Goal: Task Accomplishment & Management: Manage account settings

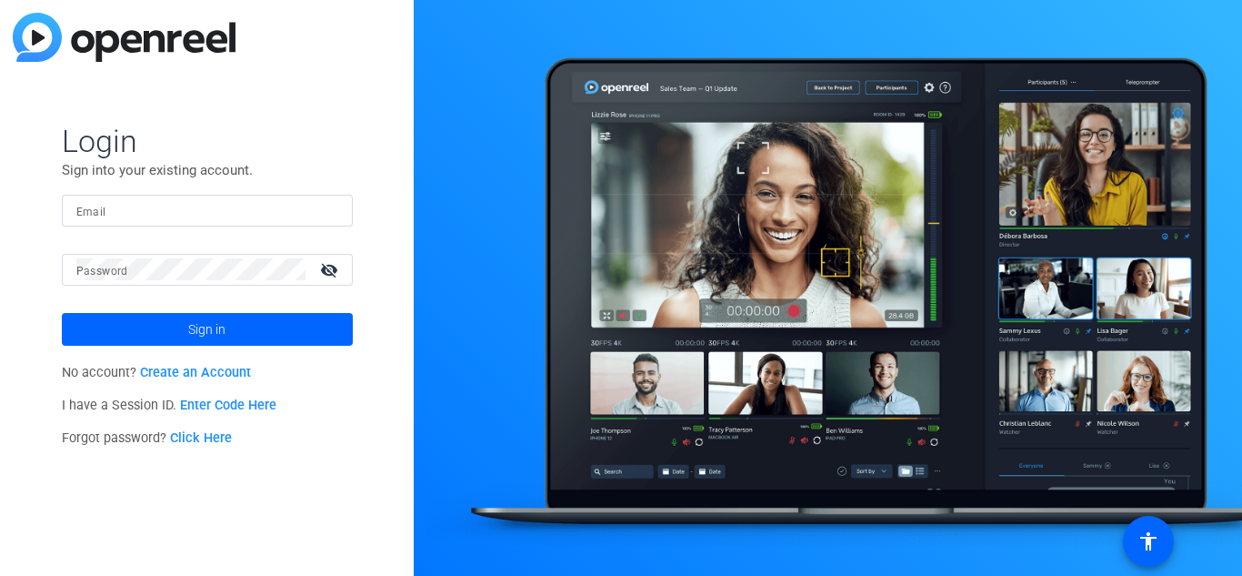
click at [186, 366] on link "Create an Account" at bounding box center [195, 372] width 111 height 15
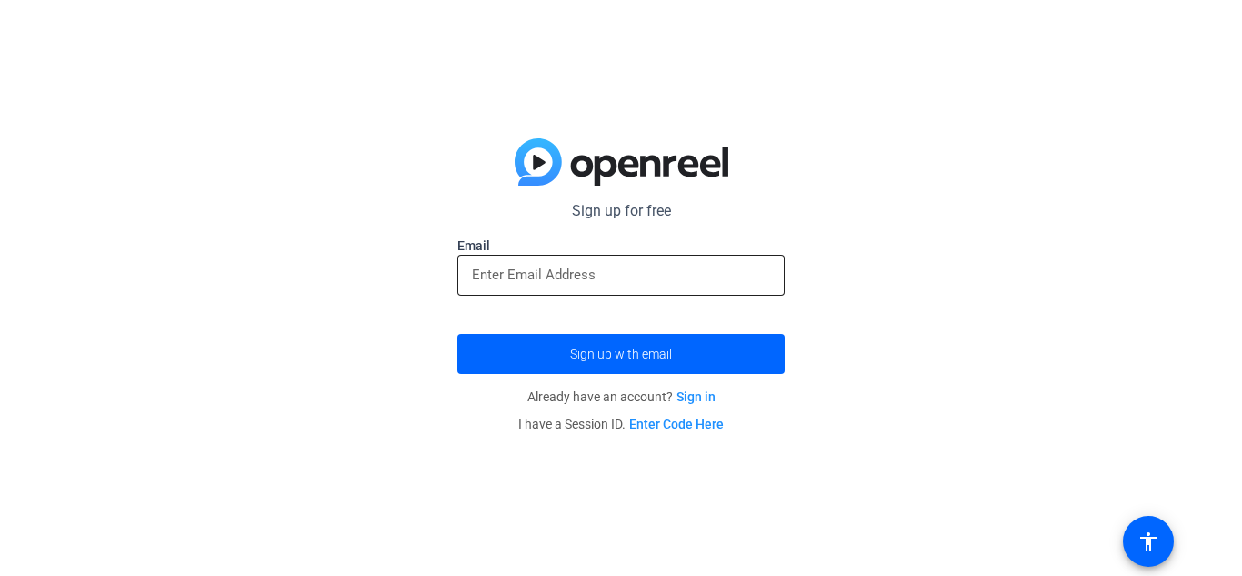
click at [588, 265] on input "email" at bounding box center [621, 275] width 298 height 22
type input "al08allen@gmail.com"
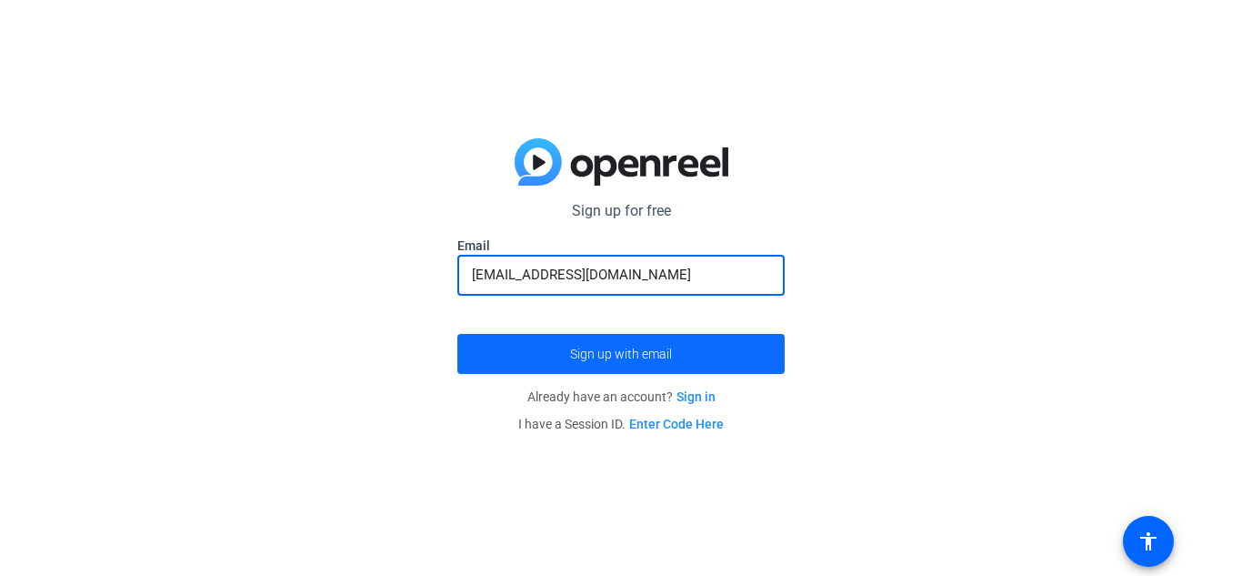
click at [600, 333] on span "submit" at bounding box center [620, 354] width 327 height 44
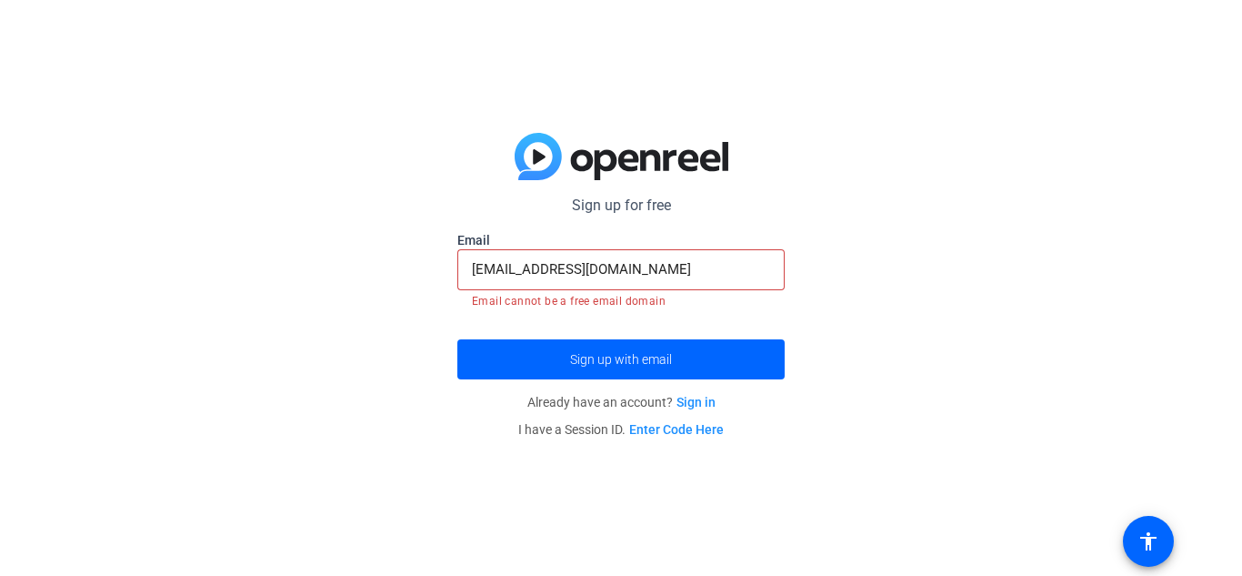
click at [683, 393] on p "Already have an account? Sign in" at bounding box center [620, 401] width 327 height 27
click at [687, 397] on link "Sign in" at bounding box center [696, 402] width 39 height 15
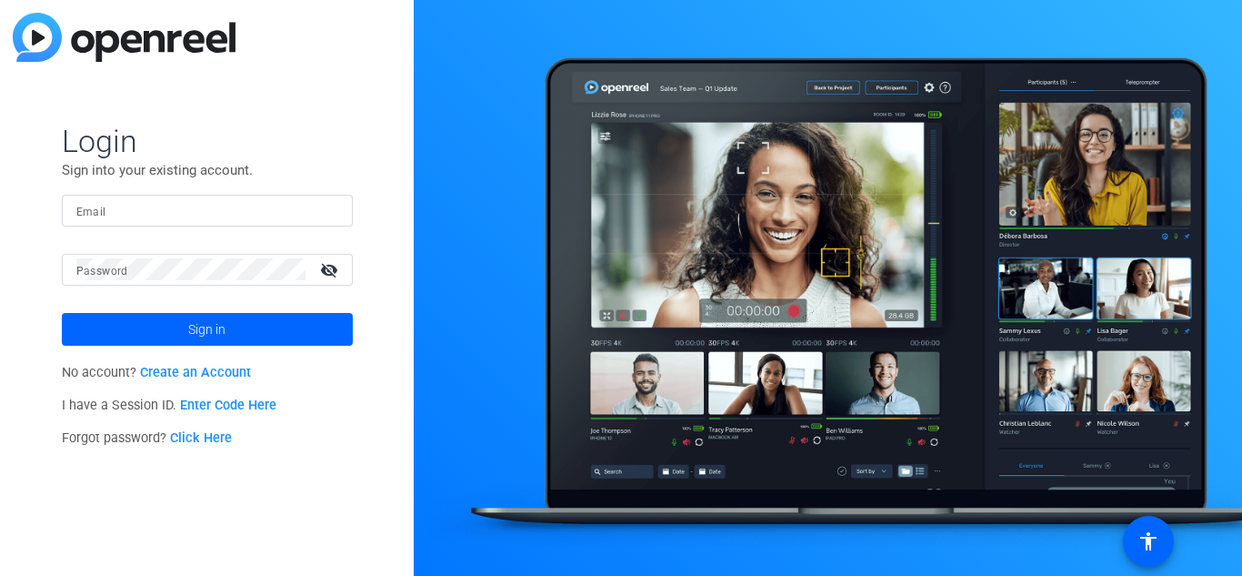
click at [262, 211] on input "Email" at bounding box center [207, 210] width 262 height 22
type input "al08allen@gmail.com"
click at [62, 313] on button "Sign in" at bounding box center [207, 329] width 291 height 33
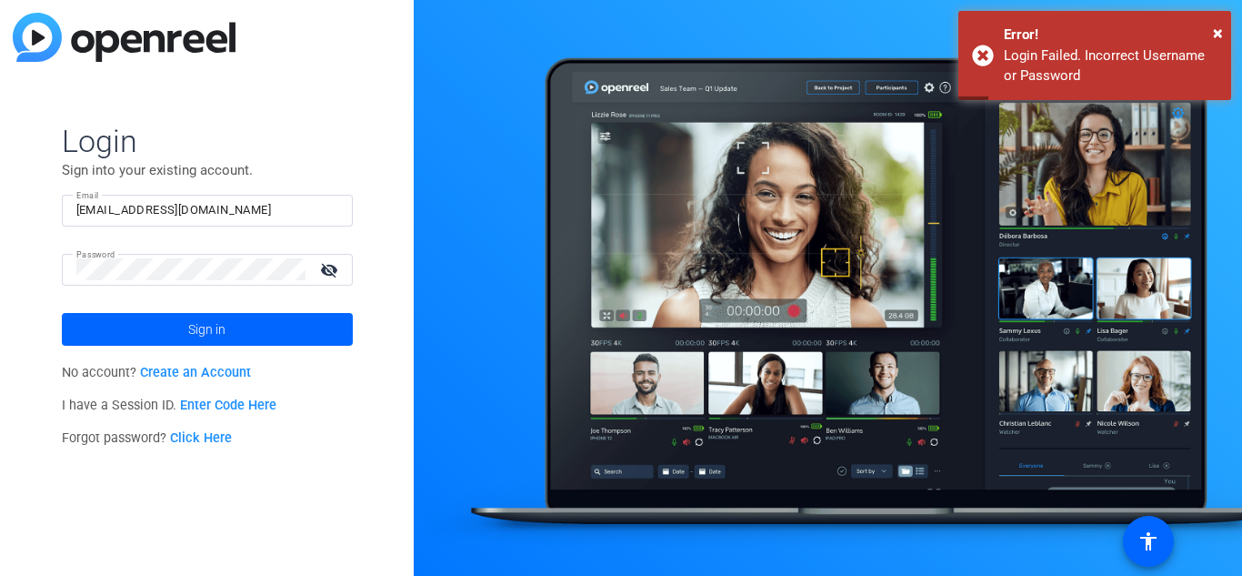
click at [213, 406] on link "Enter Code Here" at bounding box center [228, 404] width 96 height 15
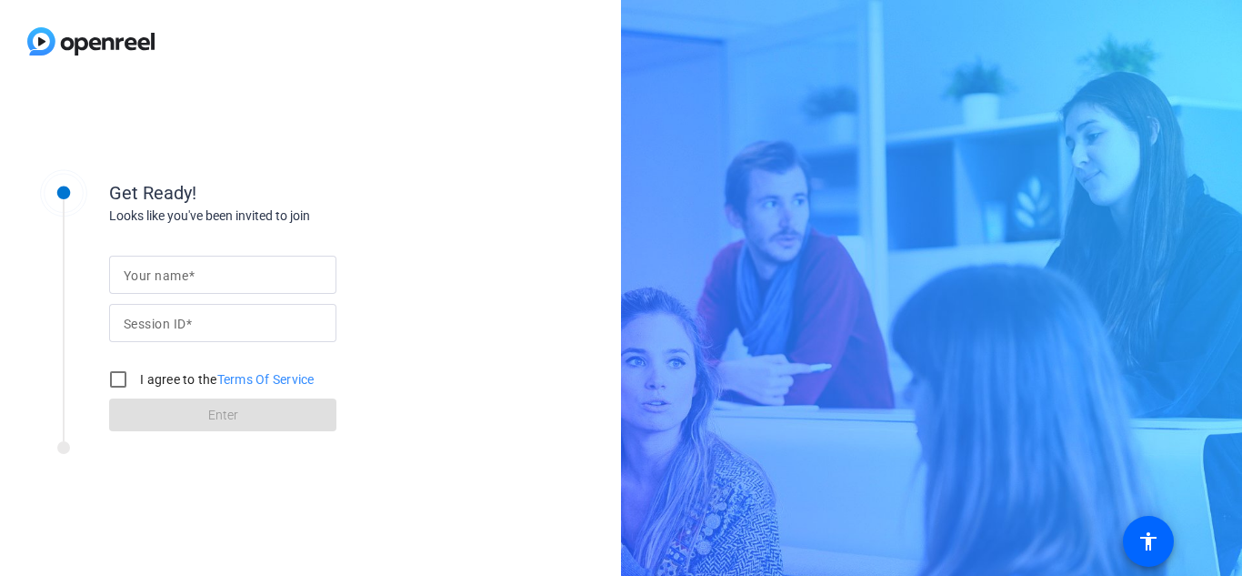
click at [236, 278] on input "Your name" at bounding box center [223, 275] width 198 height 22
type input "adrayana allen"
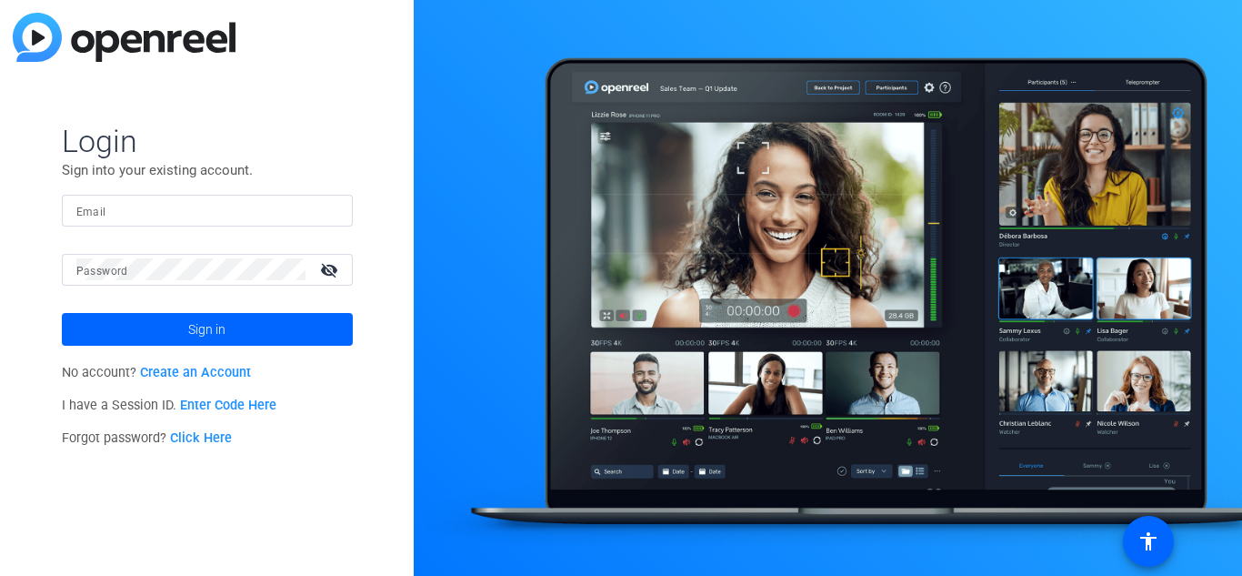
type input "al08allen@gmail.com"
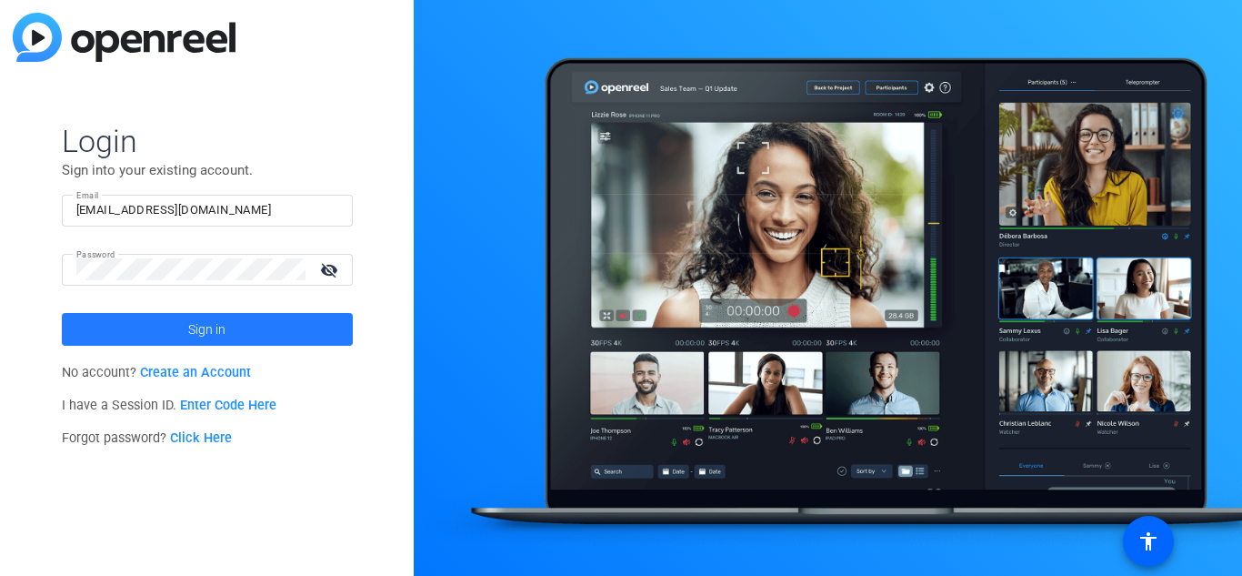
click at [206, 328] on span "Sign in" at bounding box center [206, 329] width 37 height 45
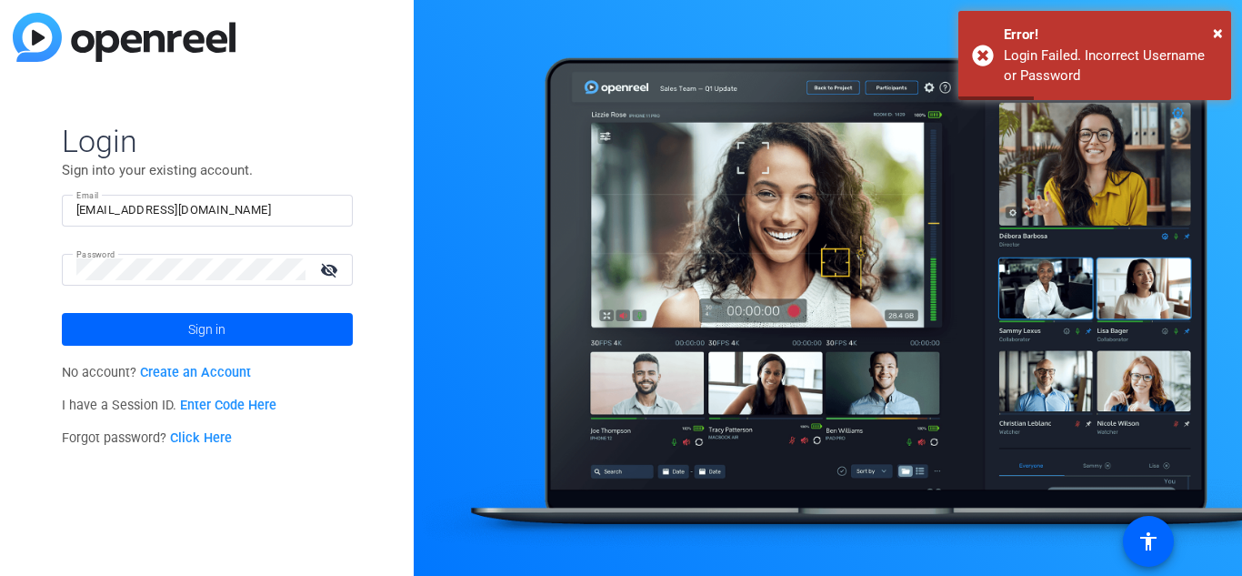
click at [212, 431] on link "Click Here" at bounding box center [201, 437] width 62 height 15
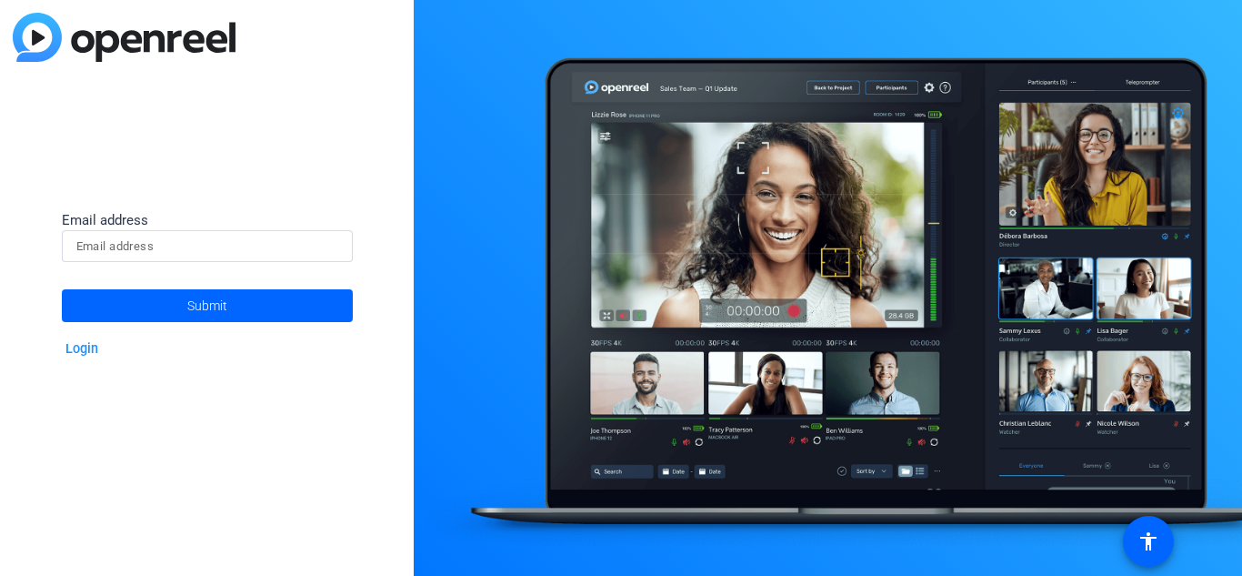
click at [225, 233] on div at bounding box center [207, 246] width 262 height 32
click at [225, 236] on input at bounding box center [207, 247] width 262 height 22
type input "al08allen@gmail.com"
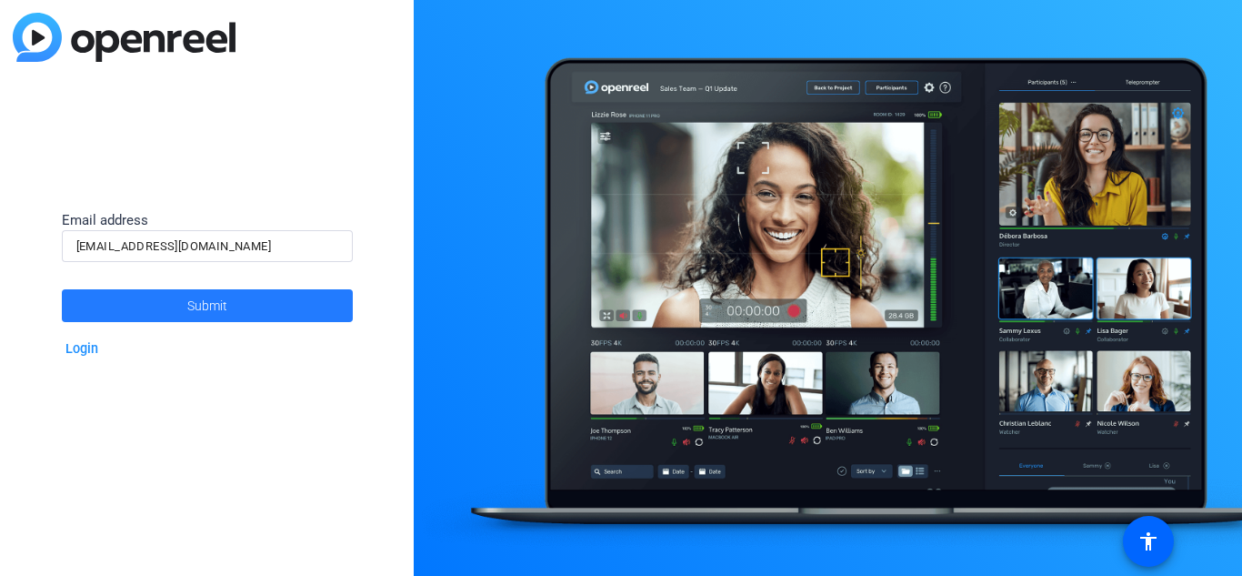
click at [223, 290] on span "Submit" at bounding box center [207, 305] width 40 height 45
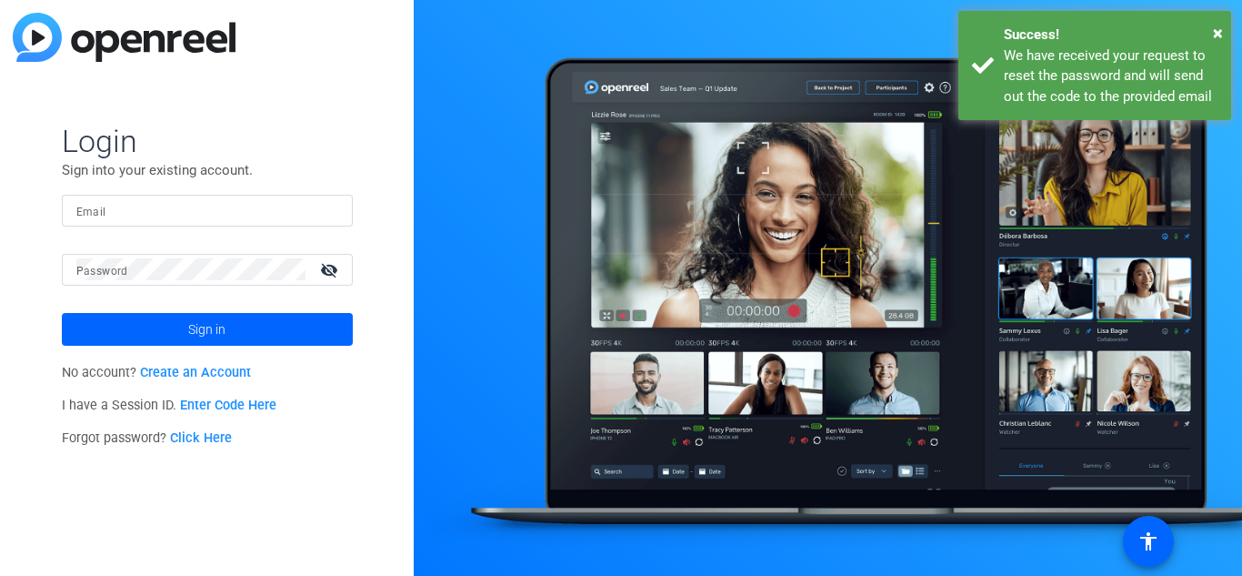
type input "al08allen@gmail.com"
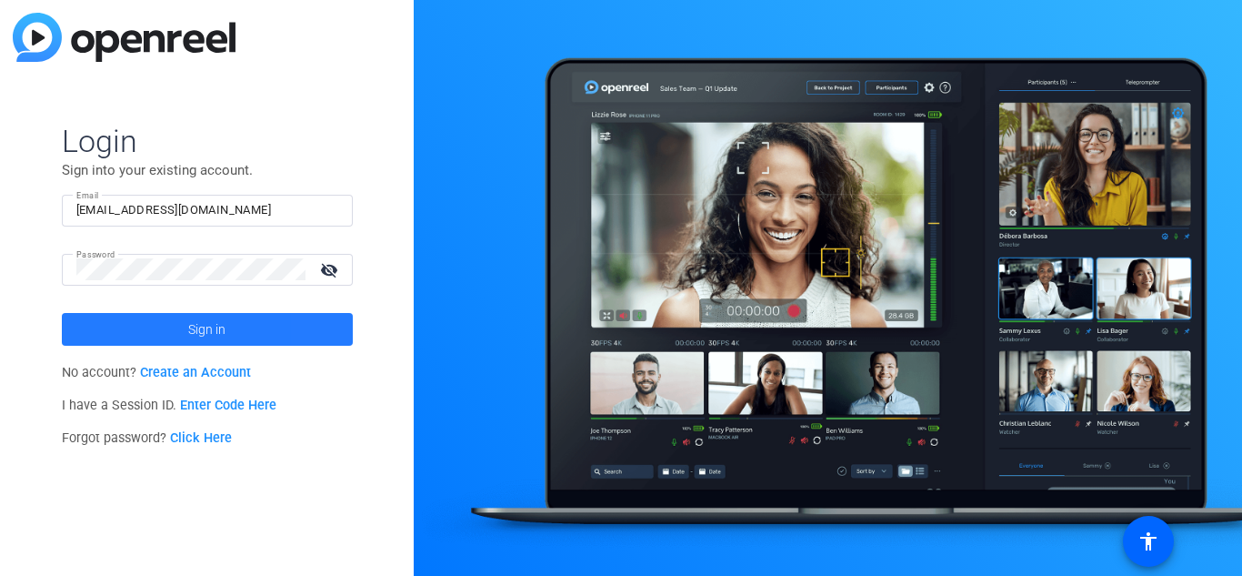
click at [331, 308] on span at bounding box center [207, 329] width 291 height 44
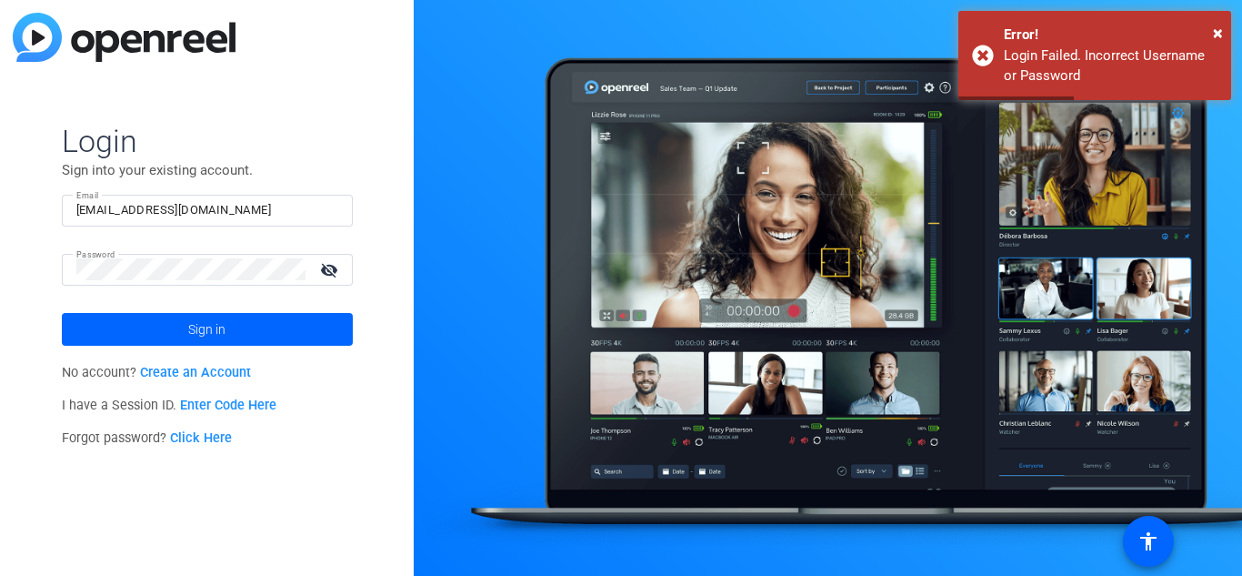
click at [198, 435] on link "Click Here" at bounding box center [201, 437] width 62 height 15
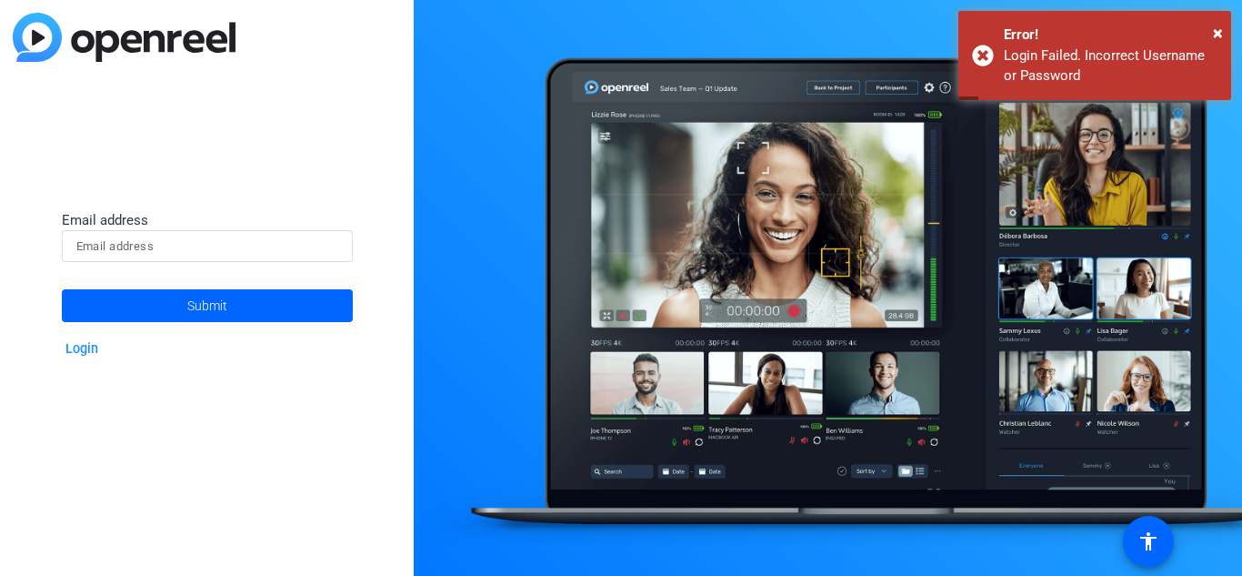
click at [243, 249] on input at bounding box center [207, 247] width 262 height 22
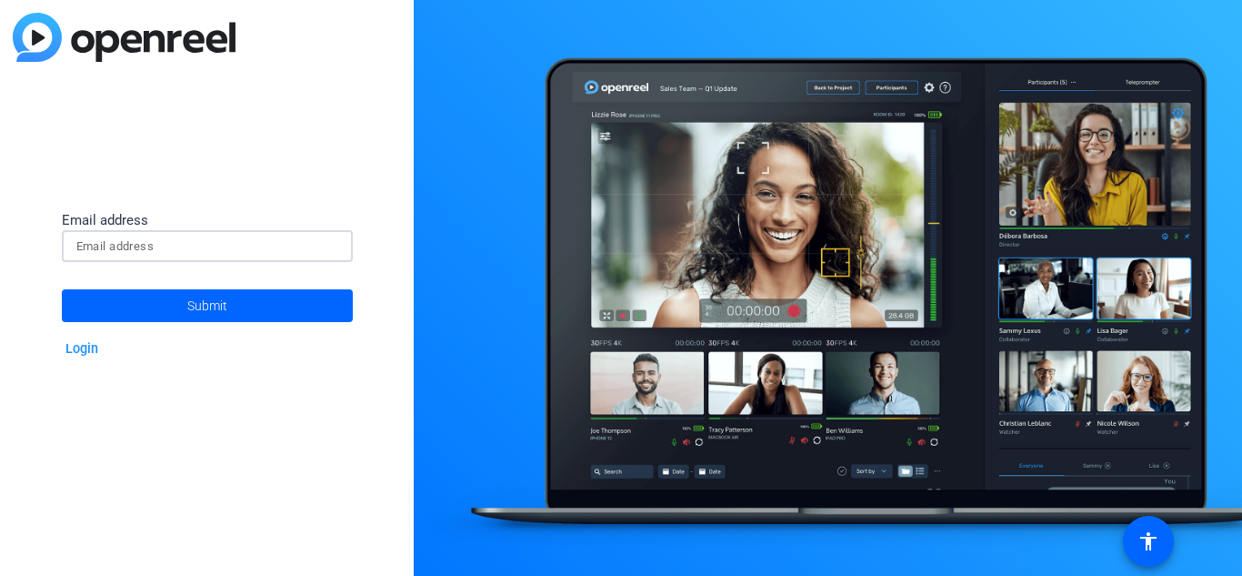
type input "al08allen@gmail.com"
click at [226, 307] on span "Submit" at bounding box center [207, 305] width 40 height 45
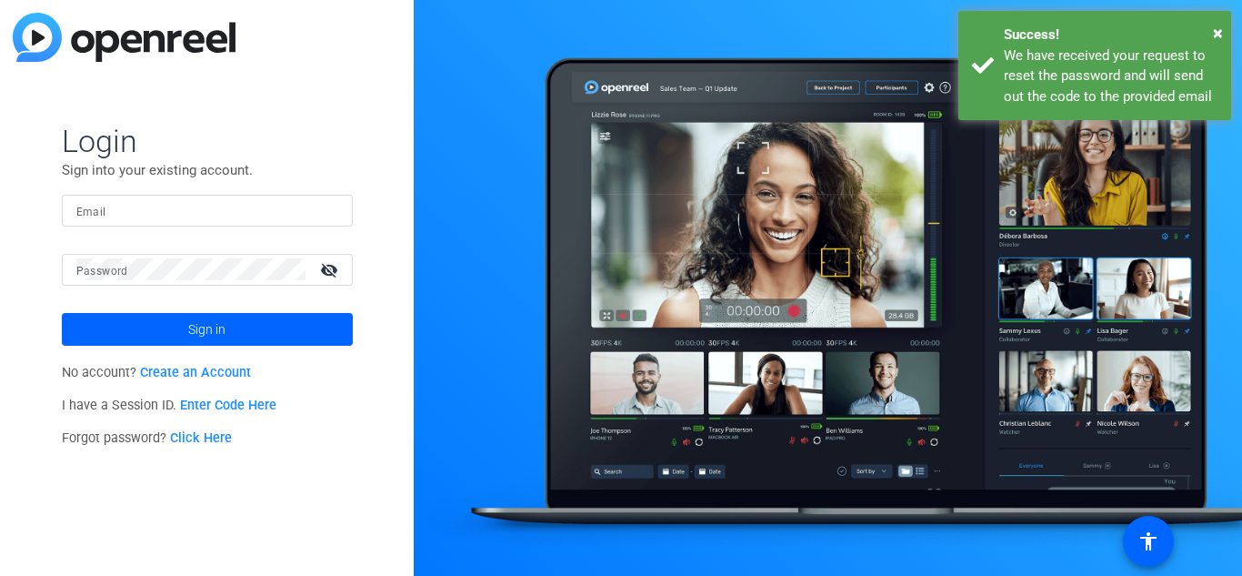
type input "al08allen@gmail.com"
